Goal: Task Accomplishment & Management: Use online tool/utility

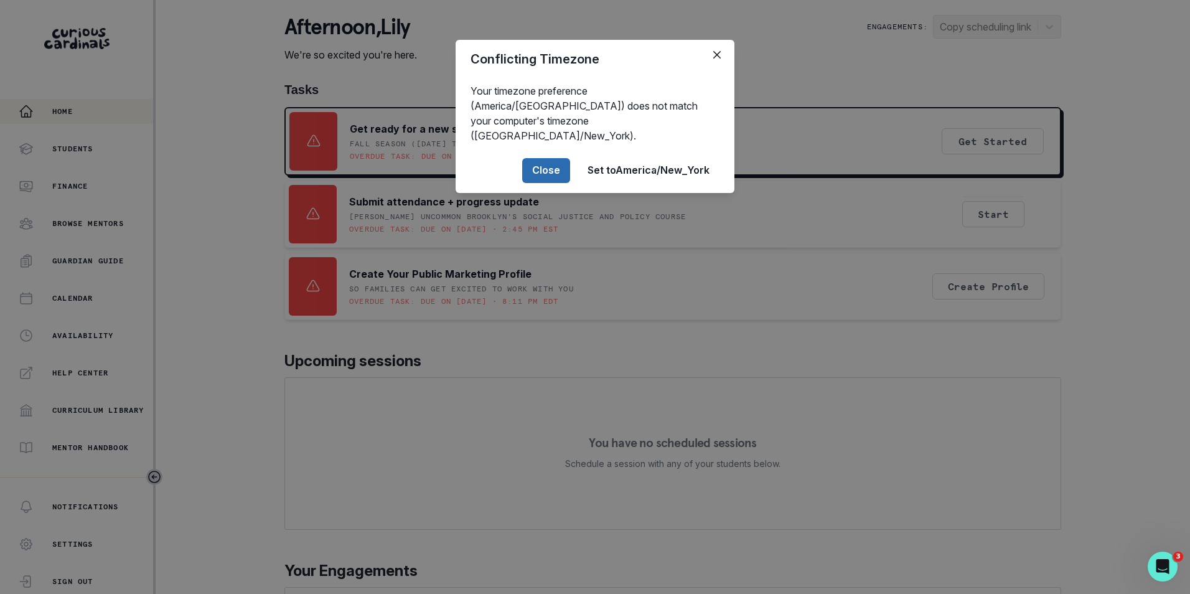
click at [544, 158] on button "Close" at bounding box center [546, 170] width 48 height 25
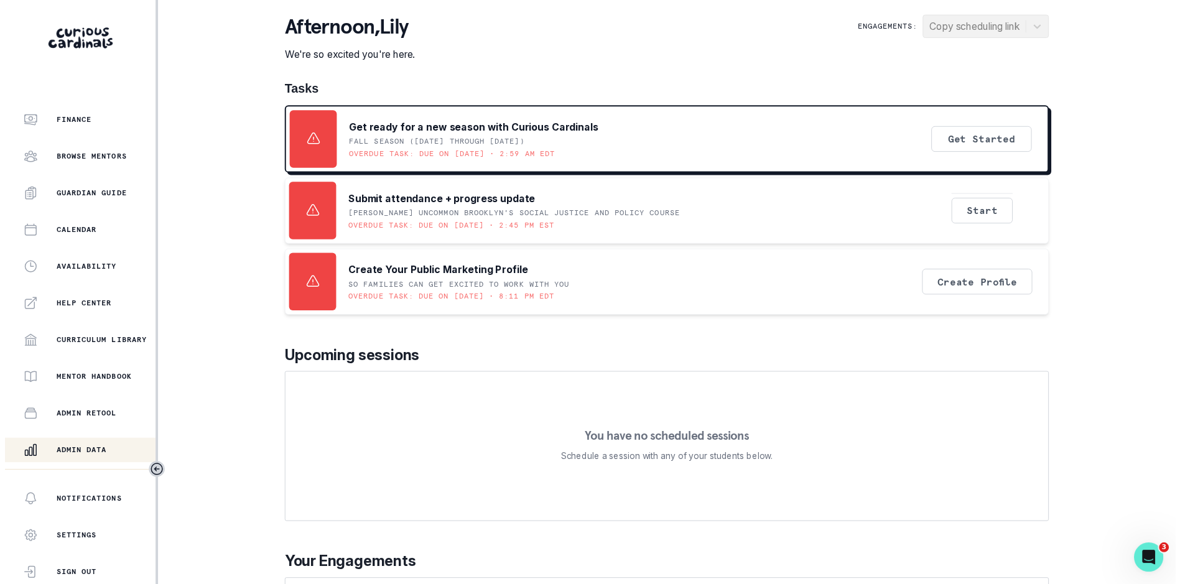
scroll to position [170, 0]
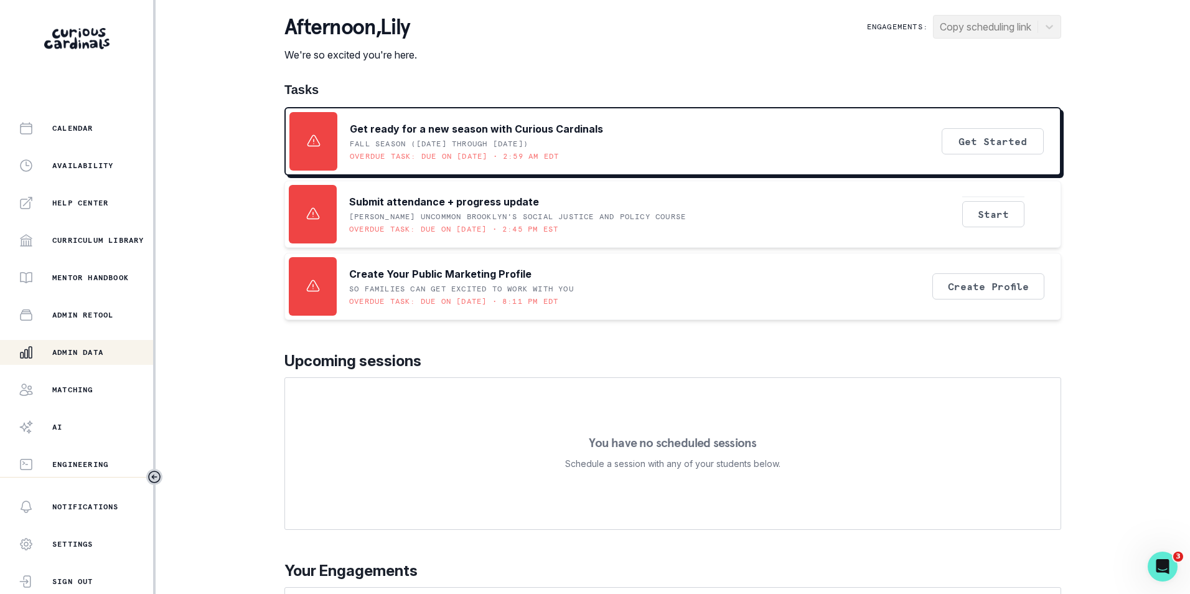
click at [101, 354] on p "Admin Data" at bounding box center [77, 352] width 51 height 10
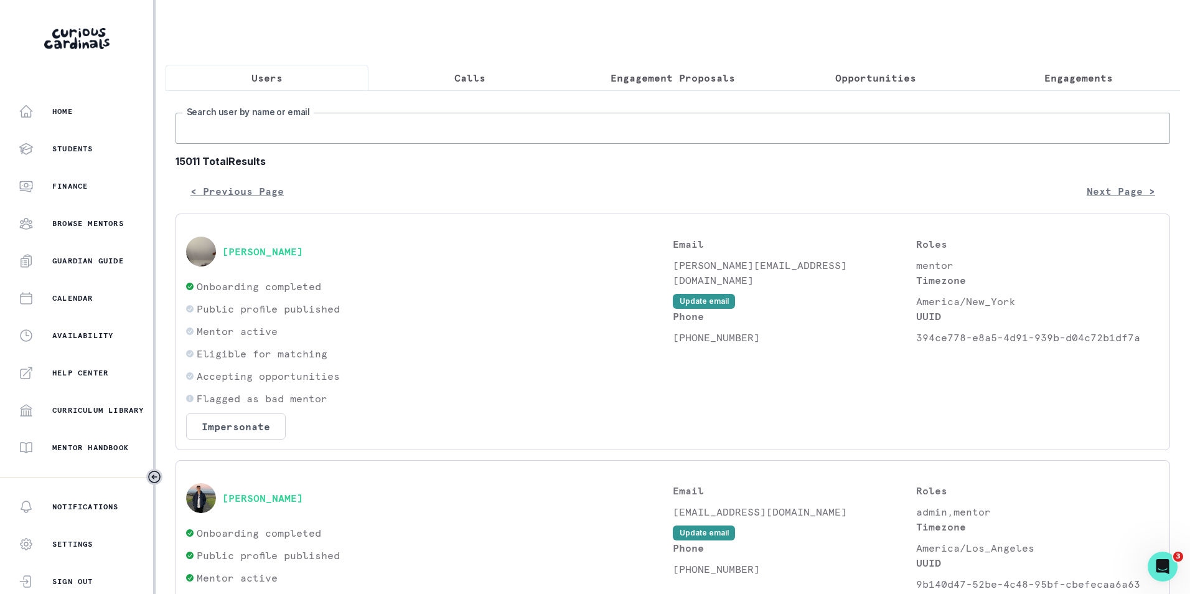
click at [345, 124] on input "Search user by name or email" at bounding box center [672, 128] width 994 height 31
paste input "[EMAIL_ADDRESS][DOMAIN_NAME]"
type input "[EMAIL_ADDRESS][DOMAIN_NAME]"
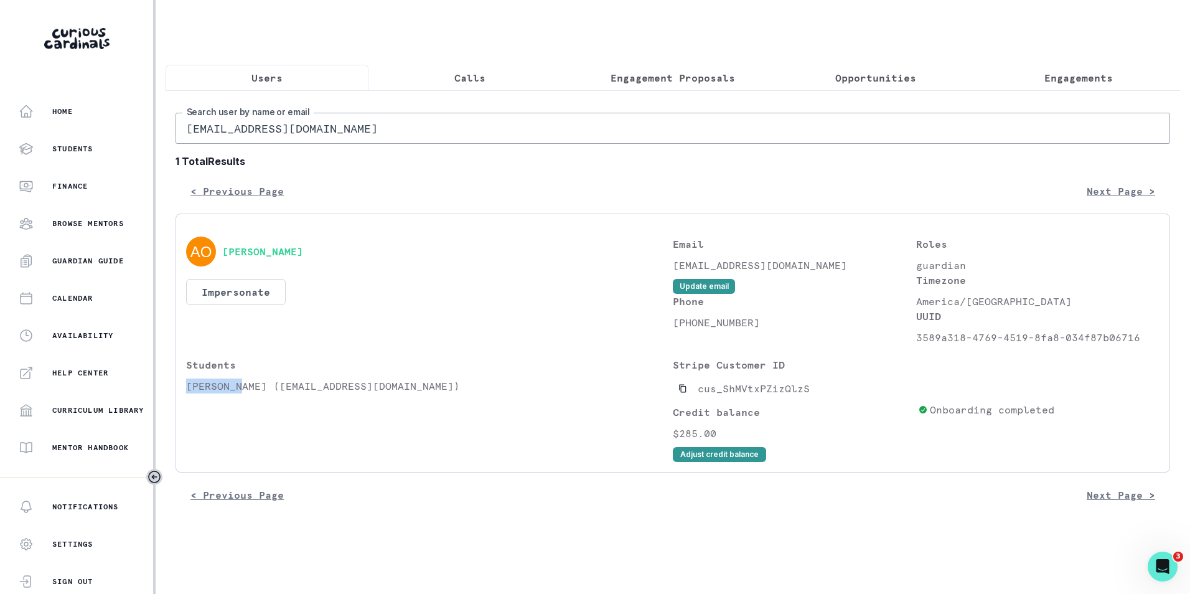
drag, startPoint x: 186, startPoint y: 398, endPoint x: 240, endPoint y: 399, distance: 53.5
click at [240, 393] on p "[PERSON_NAME] ([EMAIL_ADDRESS][DOMAIN_NAME])" at bounding box center [429, 385] width 487 height 15
copy p "[PERSON_NAME]"
click at [1049, 79] on p "Engagements" at bounding box center [1078, 77] width 68 height 15
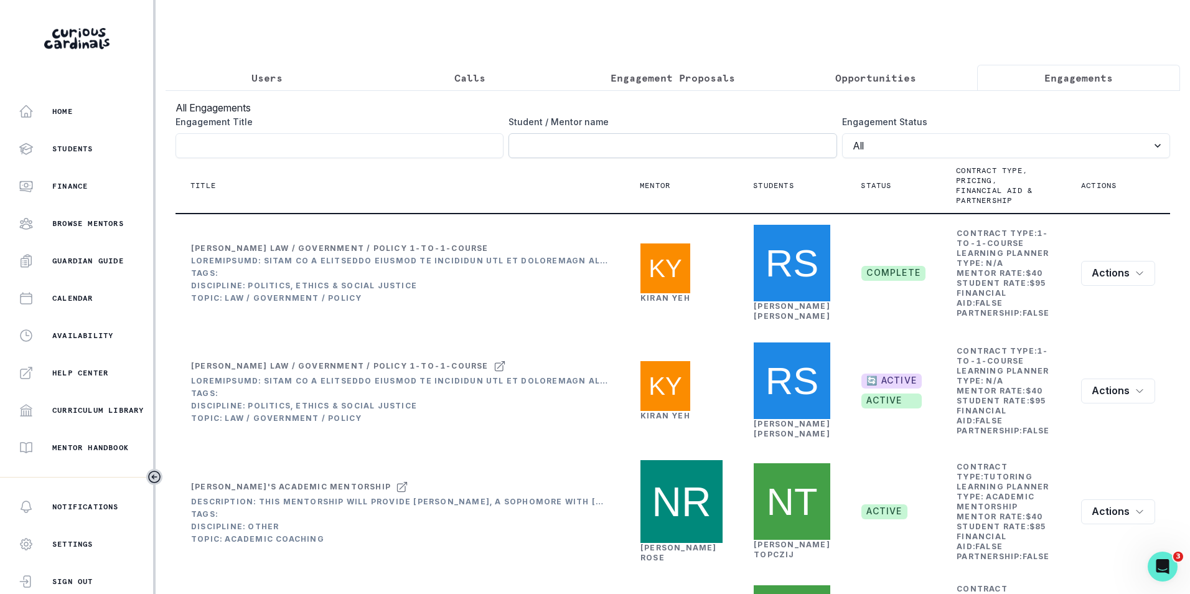
click at [632, 156] on input "Engagement Title" at bounding box center [672, 145] width 328 height 25
paste input "[PERSON_NAME]"
type input "[PERSON_NAME]"
click button "submit" at bounding box center [0, 0] width 0 height 0
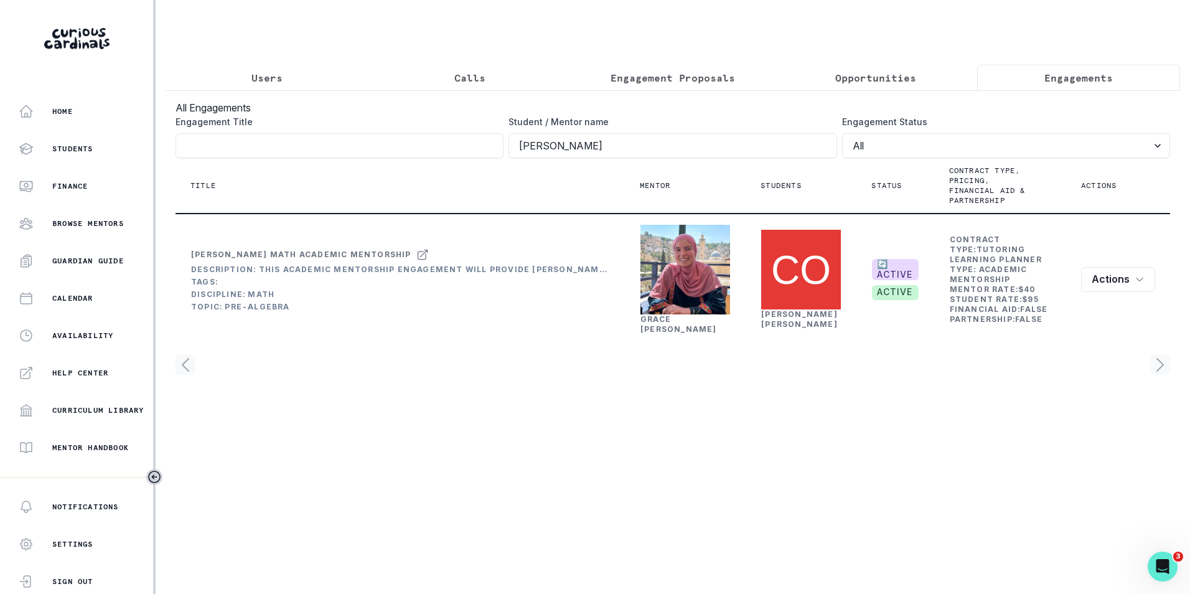
click at [280, 70] on p "Users" at bounding box center [266, 77] width 31 height 15
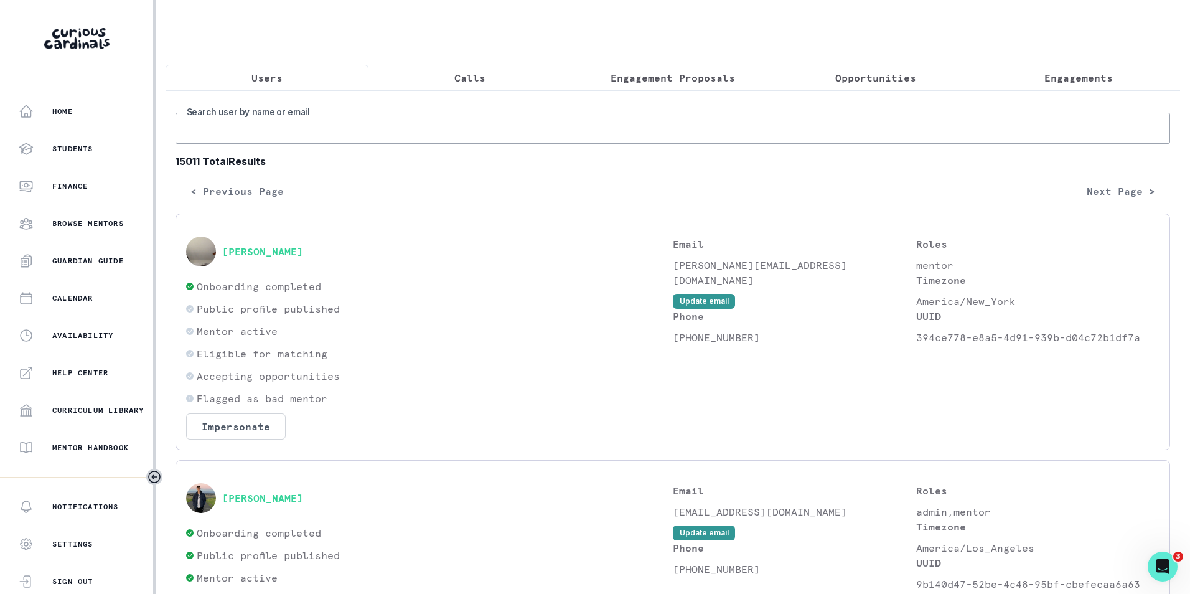
click at [302, 131] on input "Search user by name or email" at bounding box center [672, 128] width 994 height 31
paste input "[EMAIL_ADDRESS][DOMAIN_NAME]"
type input "[EMAIL_ADDRESS][DOMAIN_NAME]"
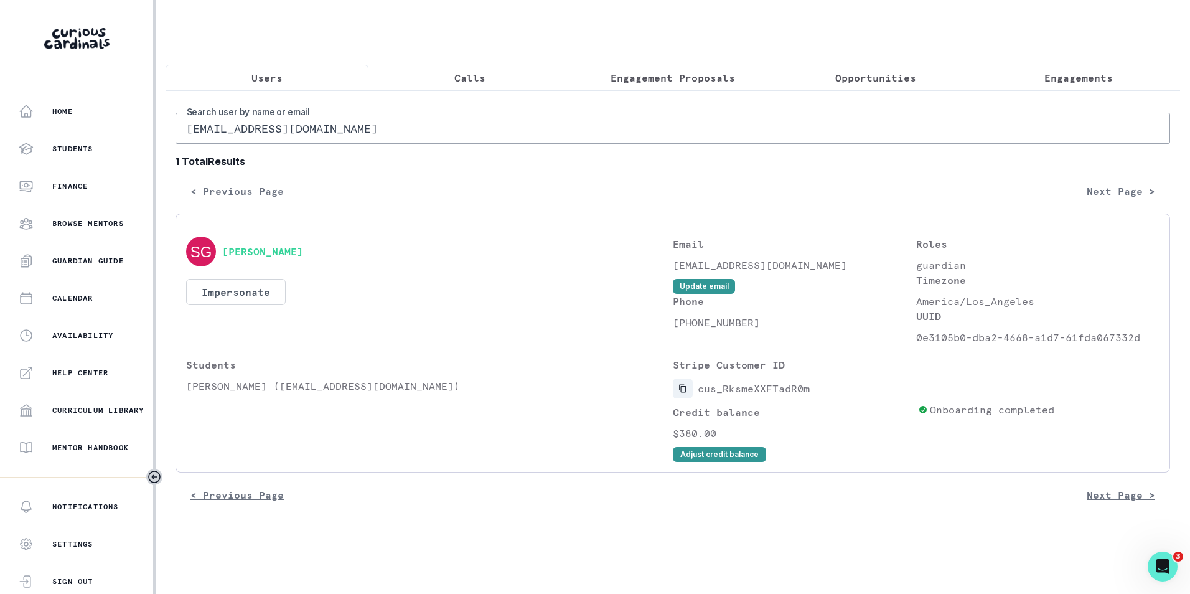
click at [681, 393] on icon "Copied to clipboard" at bounding box center [682, 389] width 7 height 8
click at [250, 302] on button "Impersonate" at bounding box center [236, 292] width 100 height 26
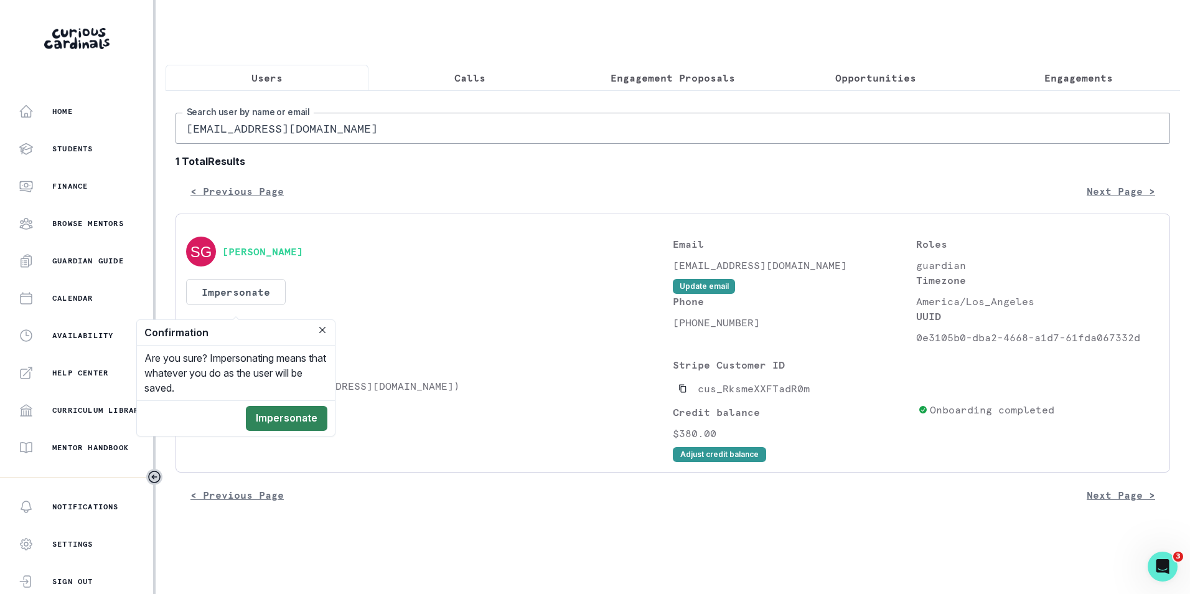
click at [287, 421] on button "Impersonate" at bounding box center [287, 418] width 82 height 25
